Goal: Task Accomplishment & Management: Complete application form

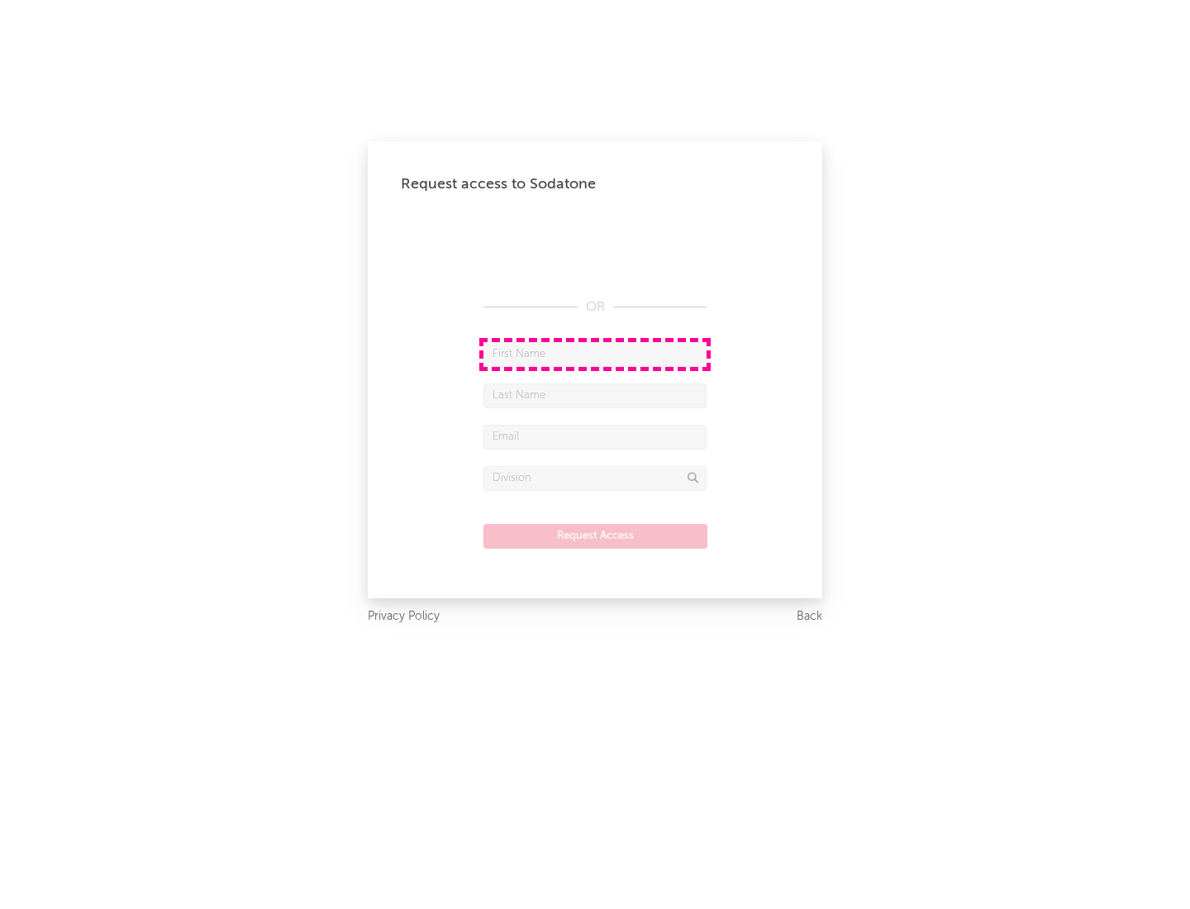
click at [595, 354] on input "text" at bounding box center [595, 354] width 223 height 25
type input "[PERSON_NAME]"
click at [595, 395] on input "text" at bounding box center [595, 396] width 223 height 25
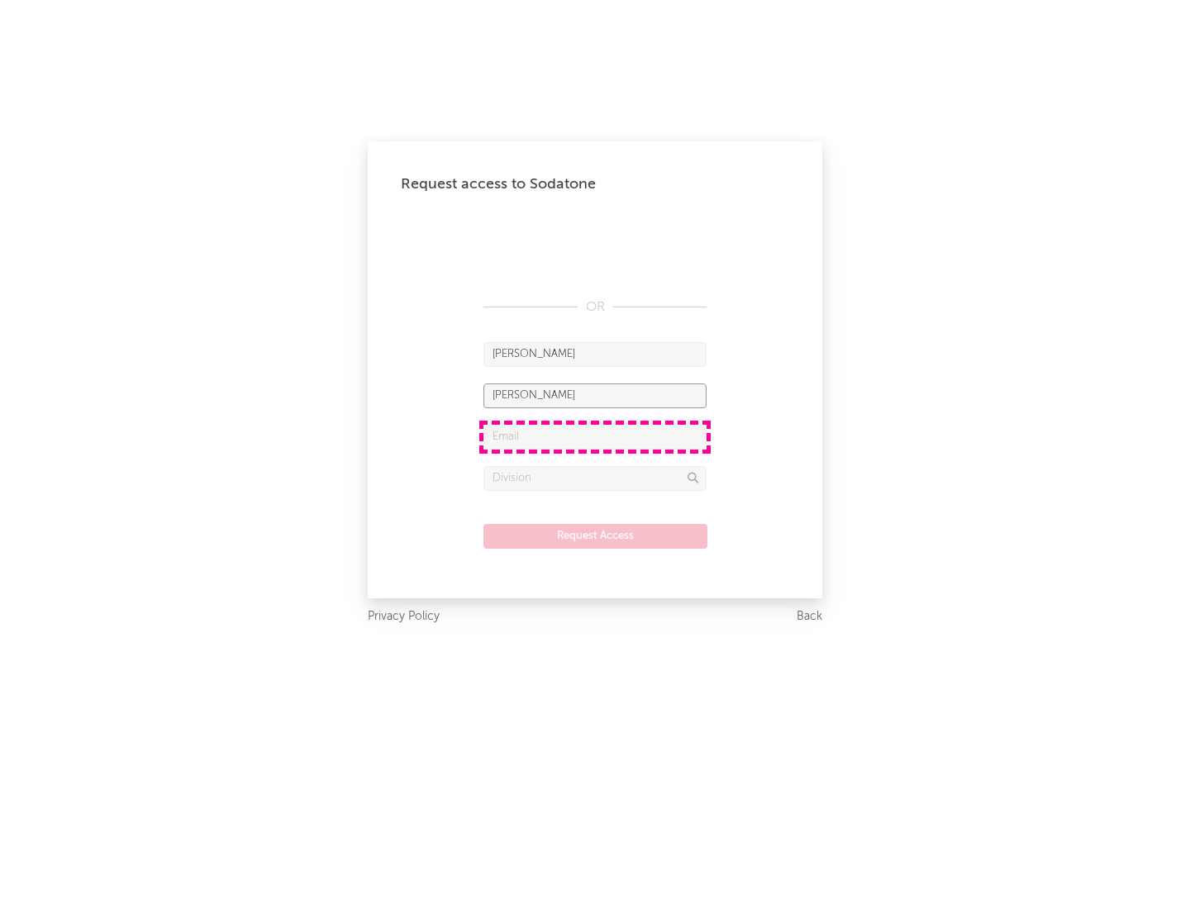
type input "[PERSON_NAME]"
click at [595, 437] on input "text" at bounding box center [595, 437] width 223 height 25
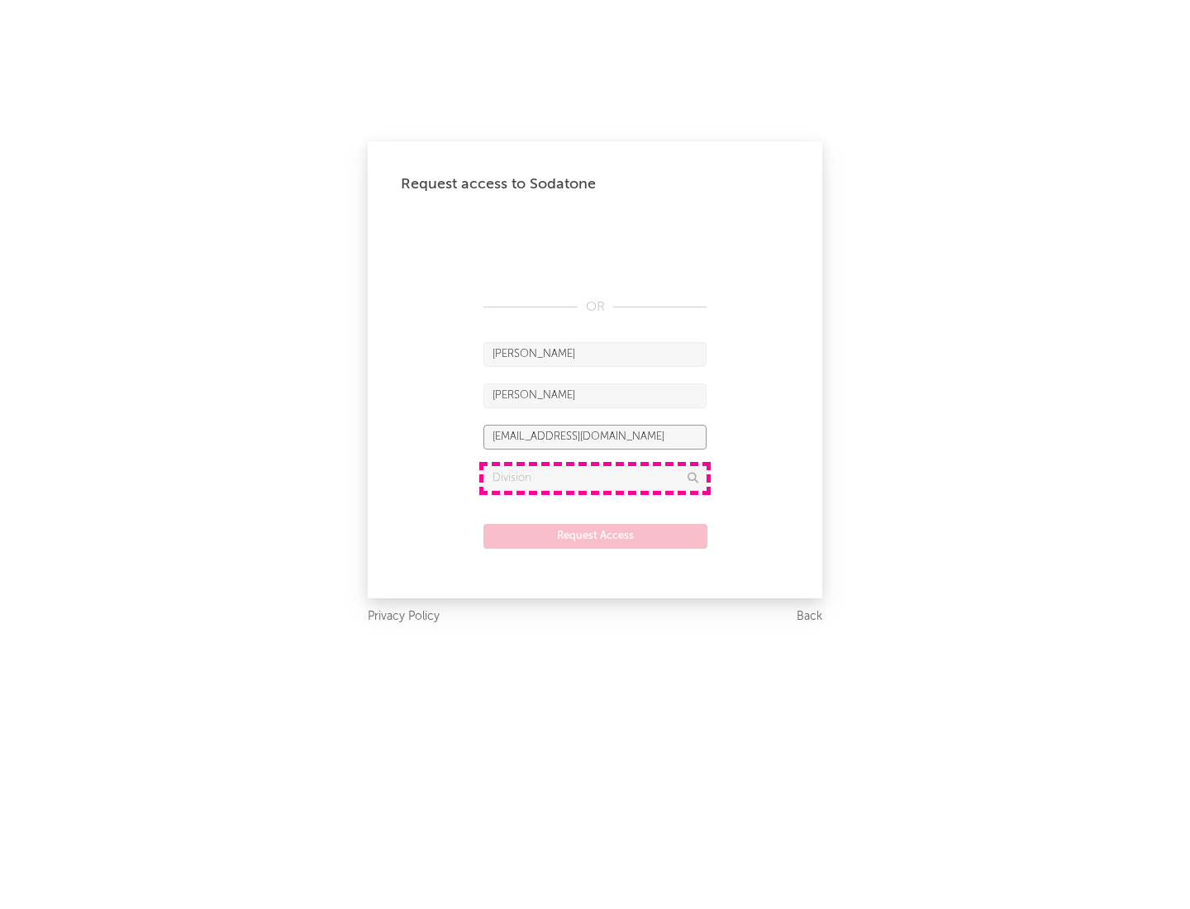
type input "[EMAIL_ADDRESS][DOMAIN_NAME]"
click at [595, 478] on input "text" at bounding box center [595, 478] width 223 height 25
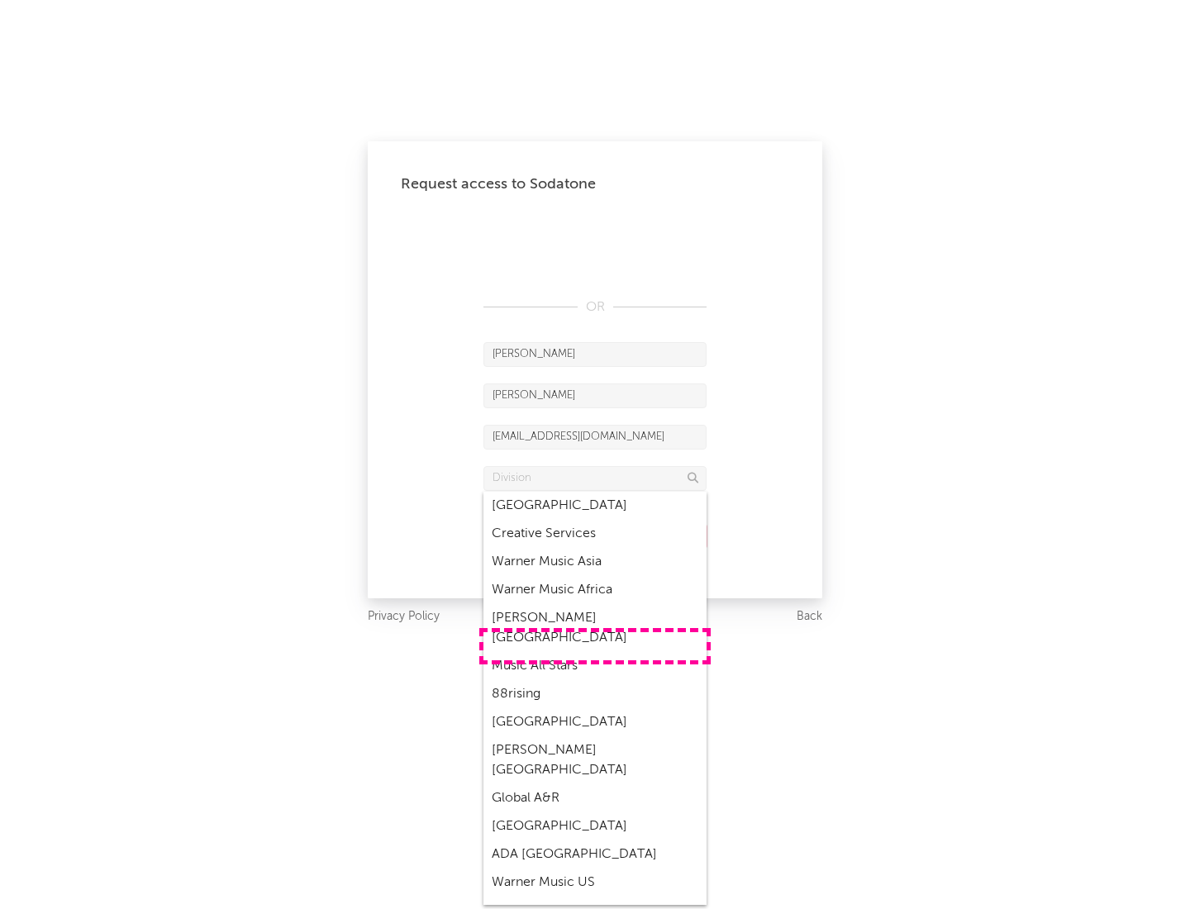
click at [595, 652] on div "Music All Stars" at bounding box center [595, 666] width 223 height 28
type input "Music All Stars"
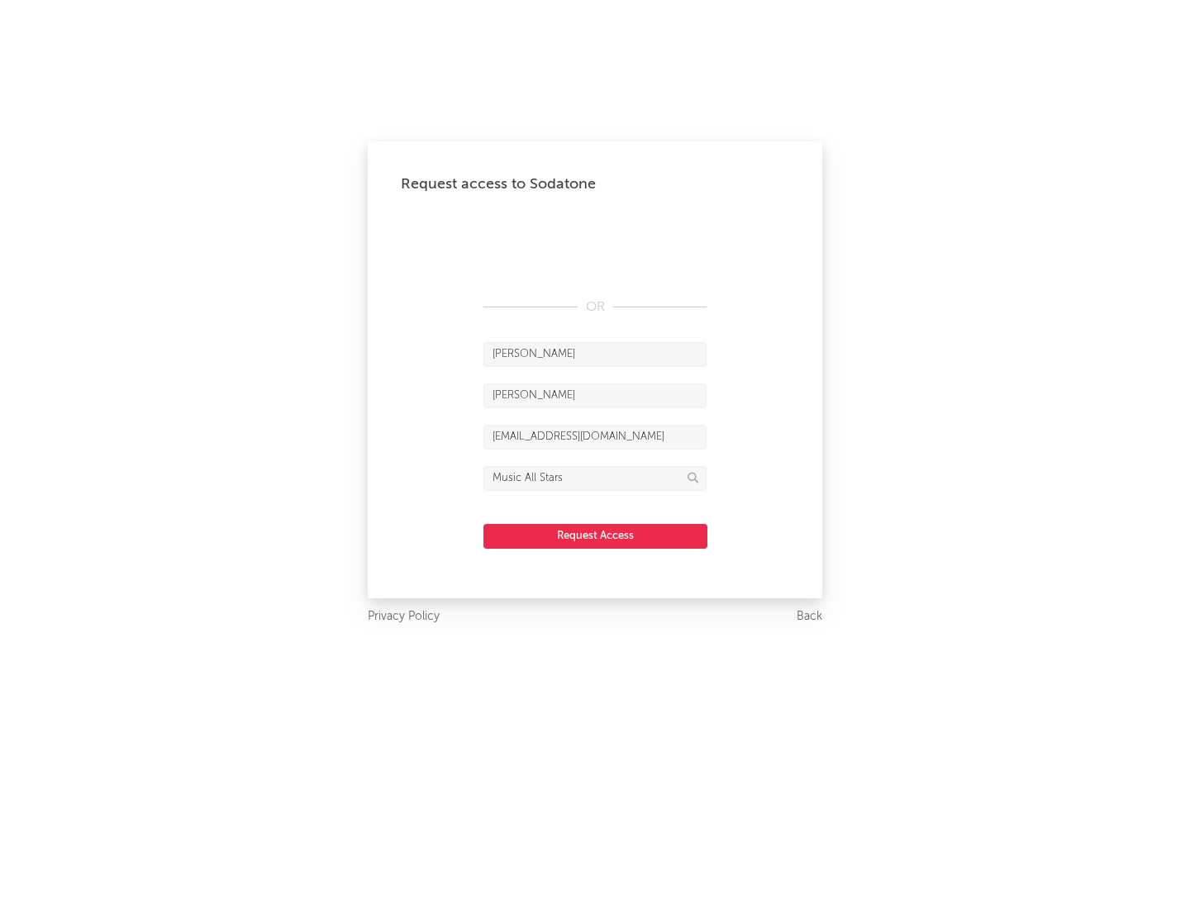
click at [595, 536] on button "Request Access" at bounding box center [596, 536] width 224 height 25
